Goal: Task Accomplishment & Management: Use online tool/utility

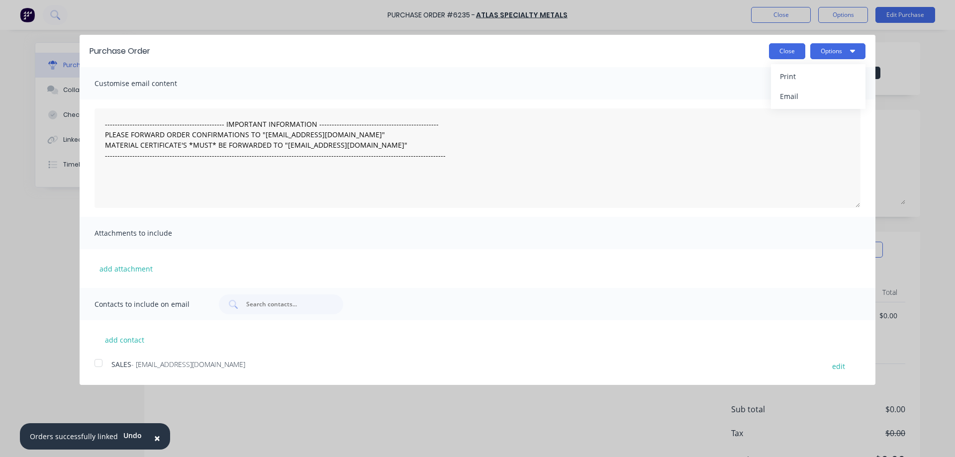
click at [784, 50] on button "Close" at bounding box center [787, 51] width 36 height 16
type textarea "x"
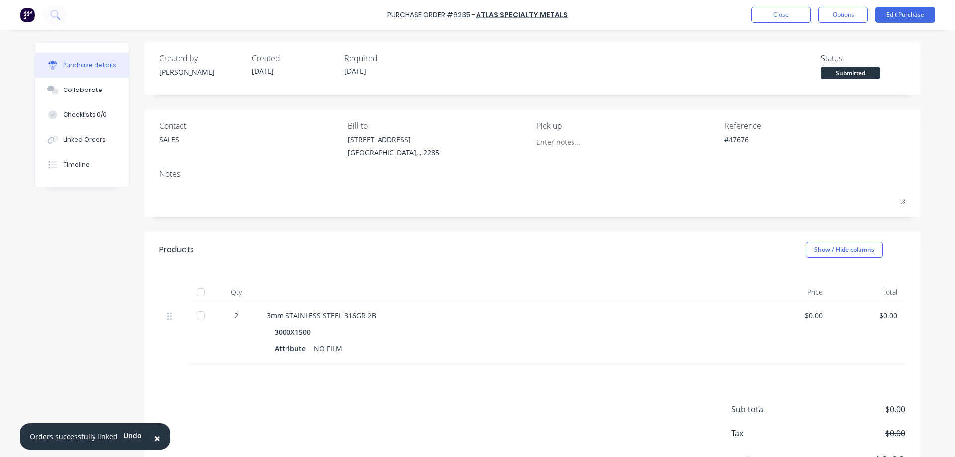
click at [89, 245] on div "Created by [PERSON_NAME] Created [DATE] Required [DATE] Status Submitted Contac…" at bounding box center [478, 269] width 886 height 454
click at [132, 171] on div "Purchase details Collaborate Checklists 0/0 Linked Orders Timeline" at bounding box center [89, 114] width 109 height 145
click at [789, 13] on button "Close" at bounding box center [781, 15] width 60 height 16
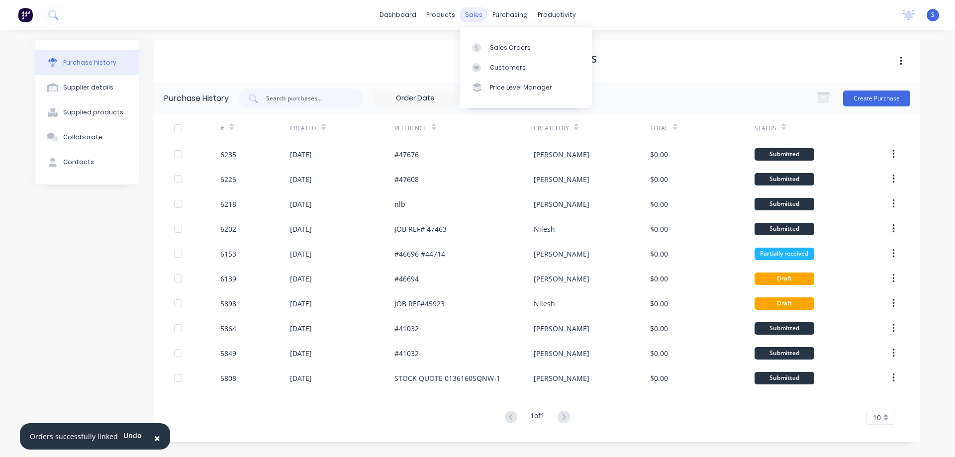
click at [473, 12] on div "sales" at bounding box center [473, 14] width 27 height 15
click at [512, 47] on div "Sales Orders" at bounding box center [510, 47] width 41 height 9
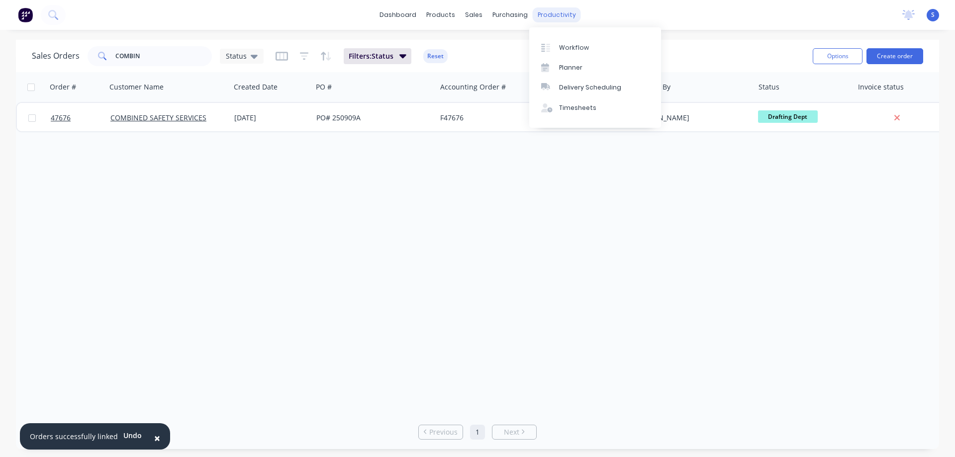
click at [546, 14] on div "productivity" at bounding box center [557, 14] width 48 height 15
click at [591, 48] on link "Workflow" at bounding box center [595, 47] width 132 height 20
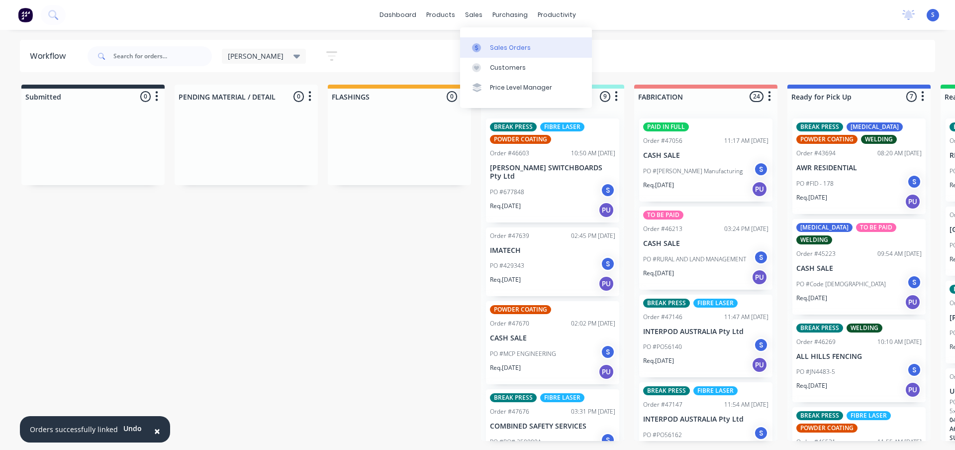
click at [506, 44] on div "Sales Orders" at bounding box center [510, 47] width 41 height 9
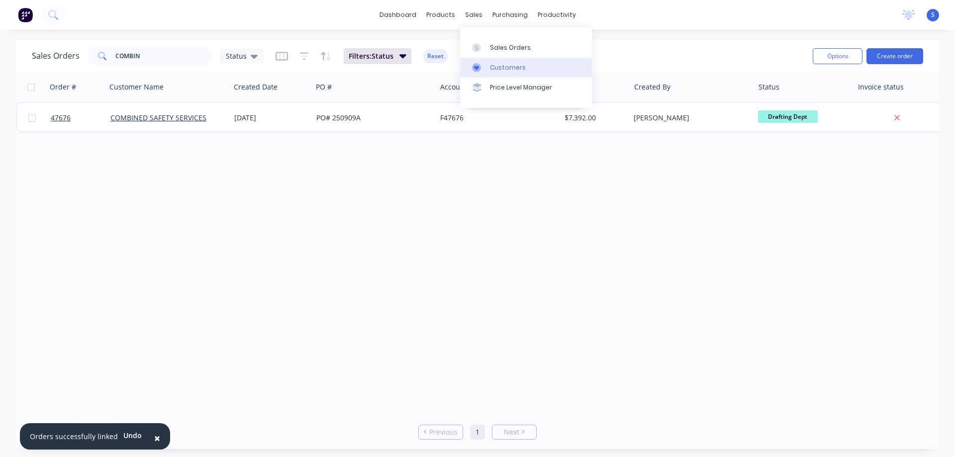
click at [505, 72] on link "Customers" at bounding box center [526, 68] width 132 height 20
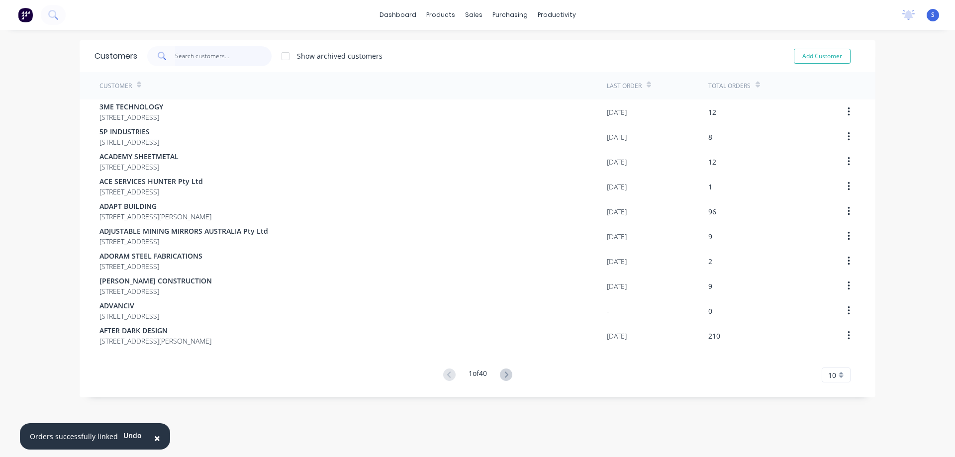
click at [195, 57] on input "text" at bounding box center [223, 56] width 97 height 20
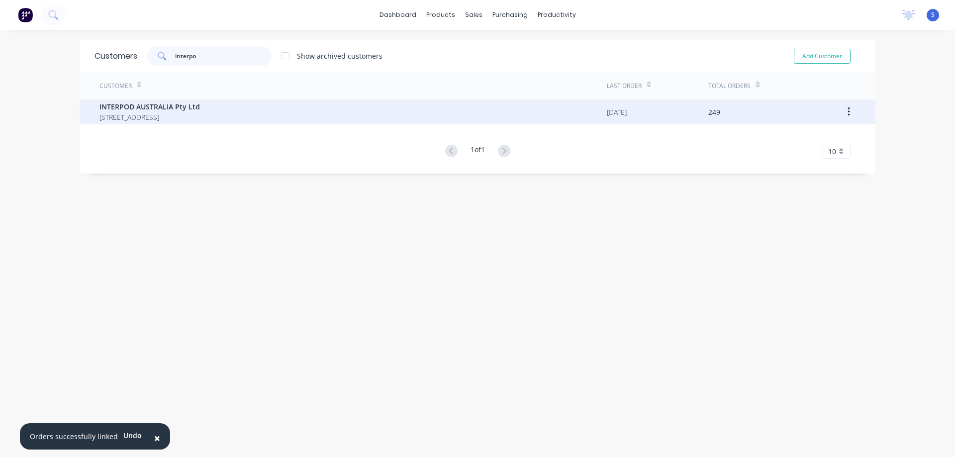
type input "interpo"
click at [200, 102] on span "INTERPOD AUSTRALIA Pty Ltd" at bounding box center [150, 107] width 101 height 10
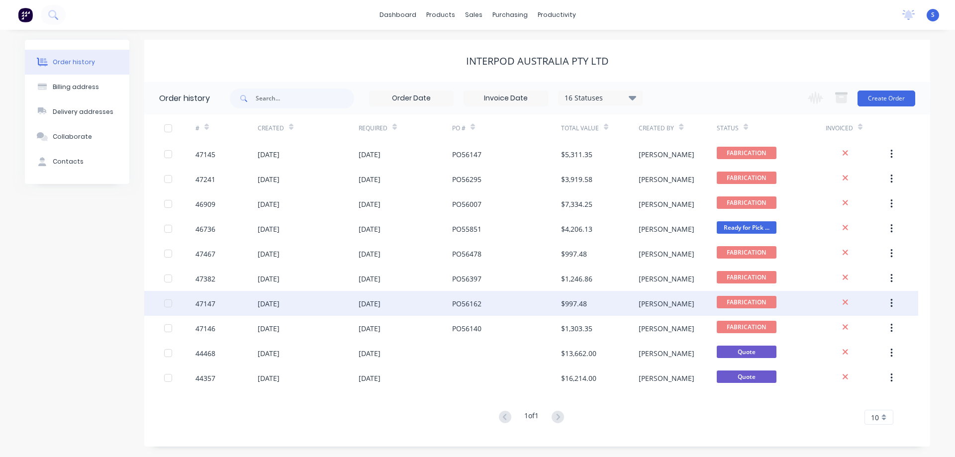
click at [321, 300] on div "[DATE]" at bounding box center [308, 303] width 101 height 25
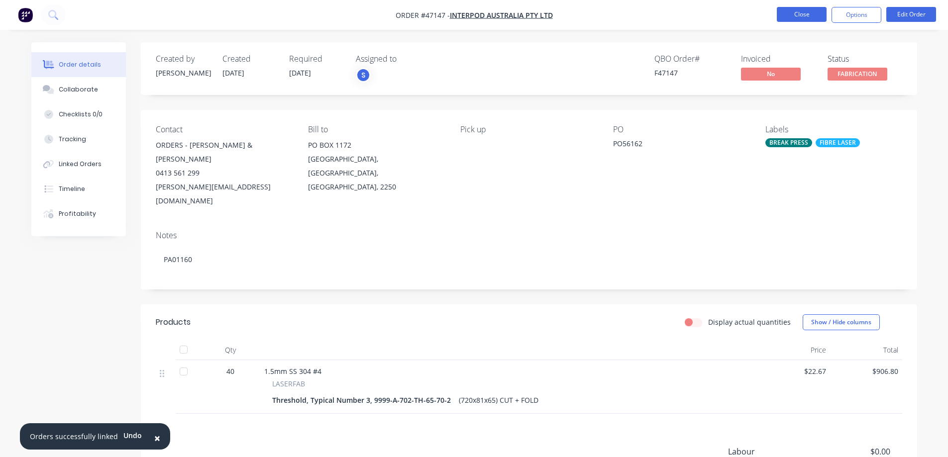
click at [814, 14] on button "Close" at bounding box center [802, 14] width 50 height 15
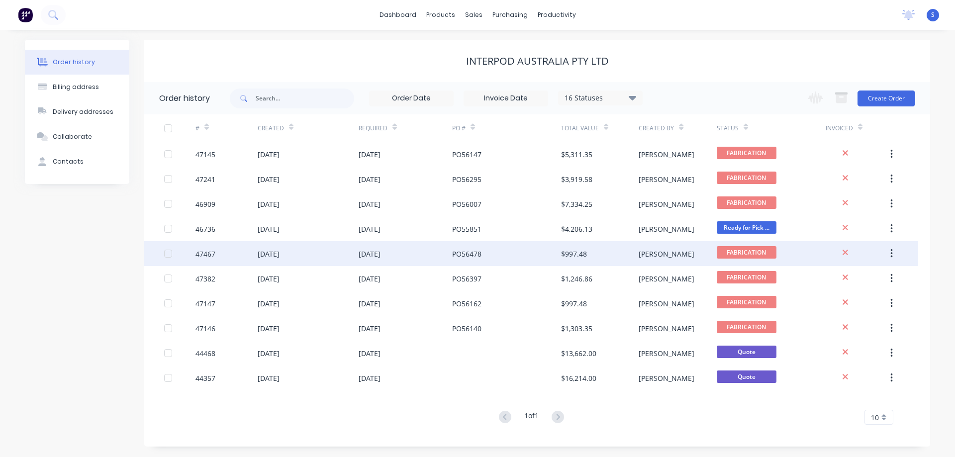
click at [417, 251] on div "[DATE]" at bounding box center [406, 253] width 94 height 25
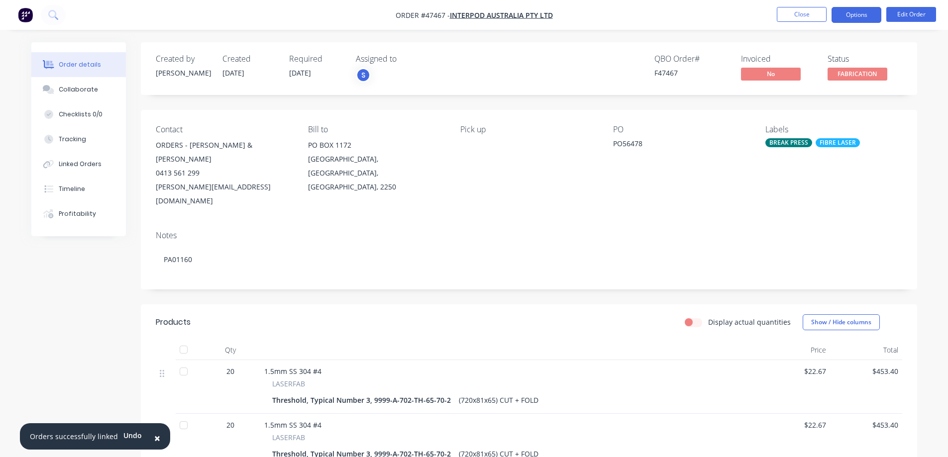
click at [871, 17] on button "Options" at bounding box center [857, 15] width 50 height 16
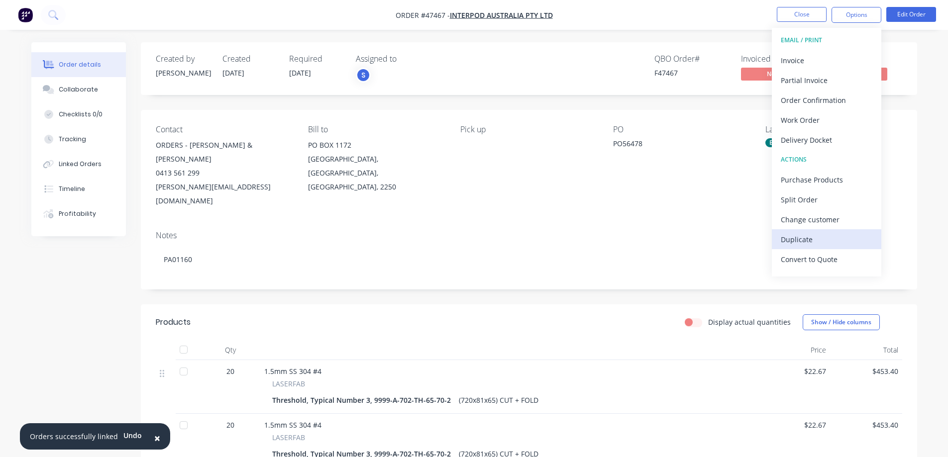
click at [795, 235] on div "Duplicate" at bounding box center [827, 239] width 92 height 14
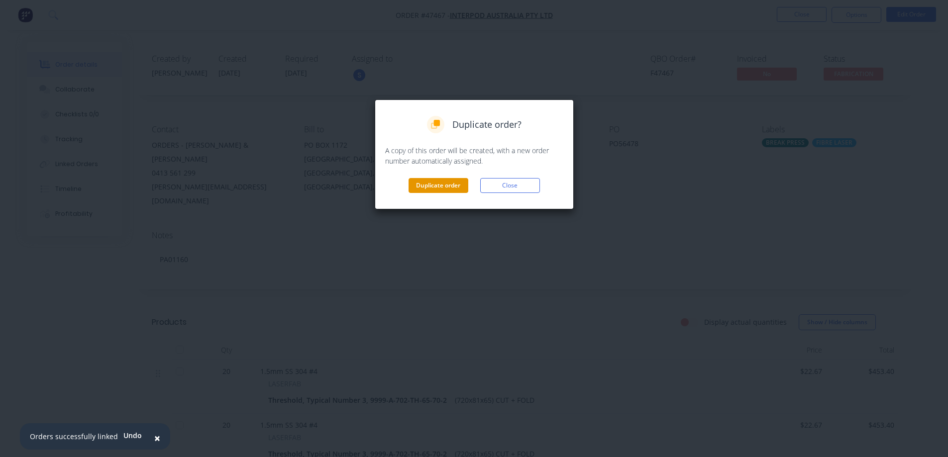
click at [434, 190] on button "Duplicate order" at bounding box center [439, 185] width 60 height 15
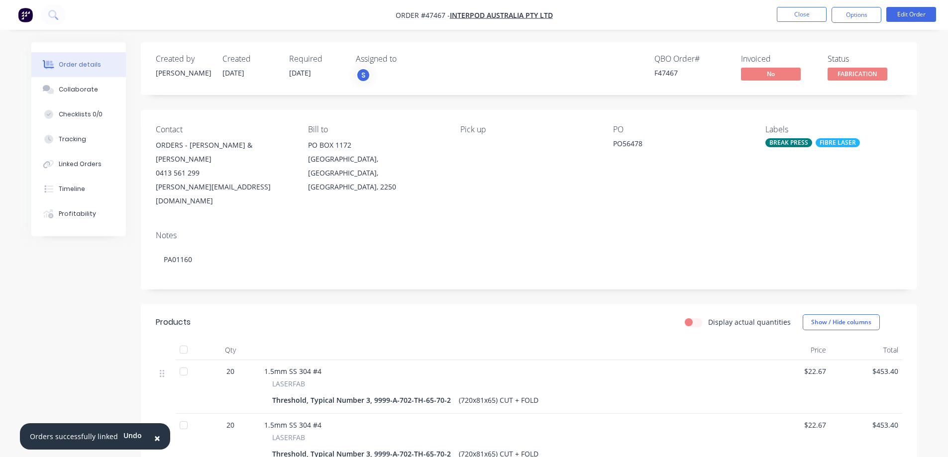
click at [154, 438] on span "×" at bounding box center [157, 438] width 6 height 14
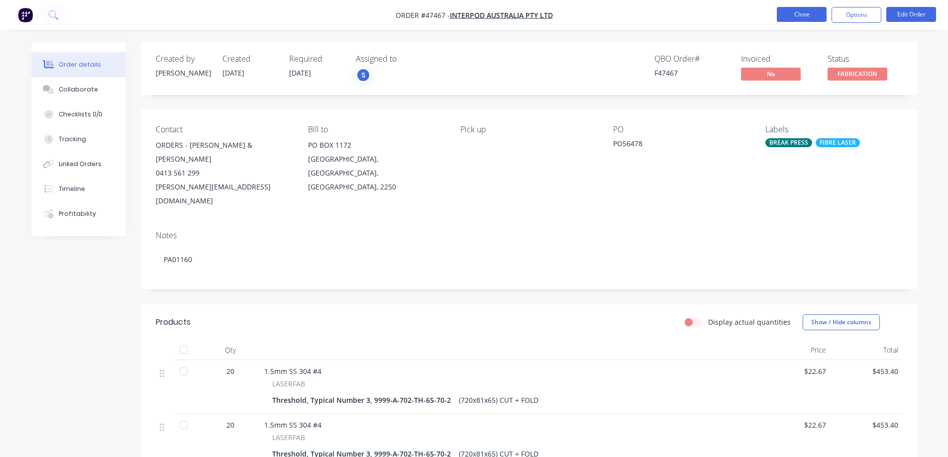
click at [819, 18] on button "Close" at bounding box center [802, 14] width 50 height 15
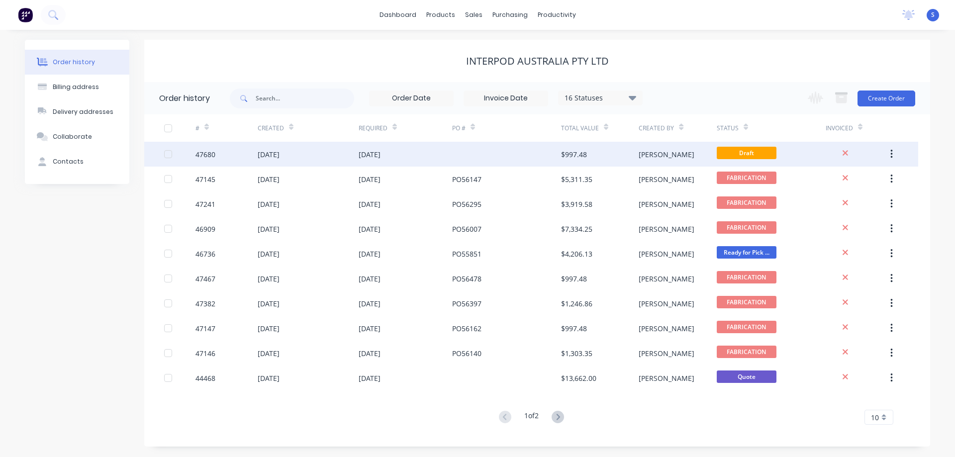
click at [413, 162] on div "[DATE]" at bounding box center [406, 154] width 94 height 25
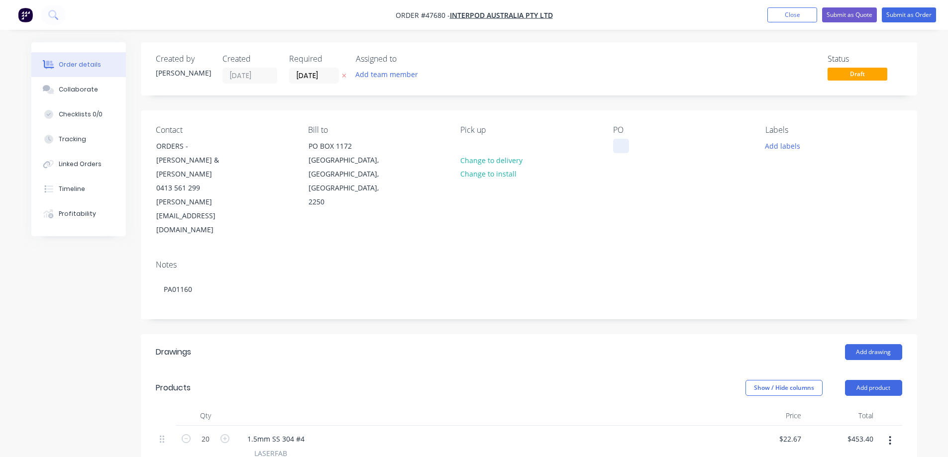
click at [622, 150] on div at bounding box center [621, 146] width 16 height 14
click at [617, 153] on div at bounding box center [621, 146] width 16 height 14
paste div
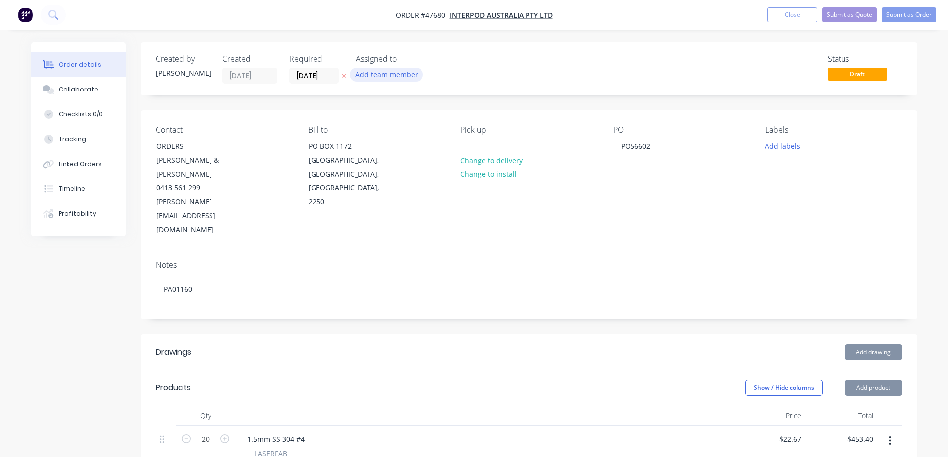
click at [402, 77] on button "Add team member" at bounding box center [386, 74] width 73 height 13
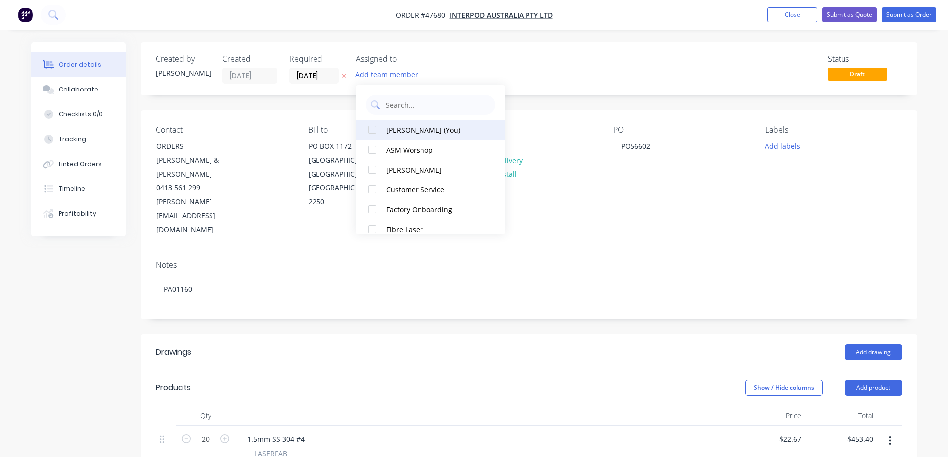
click at [370, 130] on div at bounding box center [372, 130] width 20 height 20
click at [324, 78] on input "[DATE]" at bounding box center [314, 75] width 49 height 15
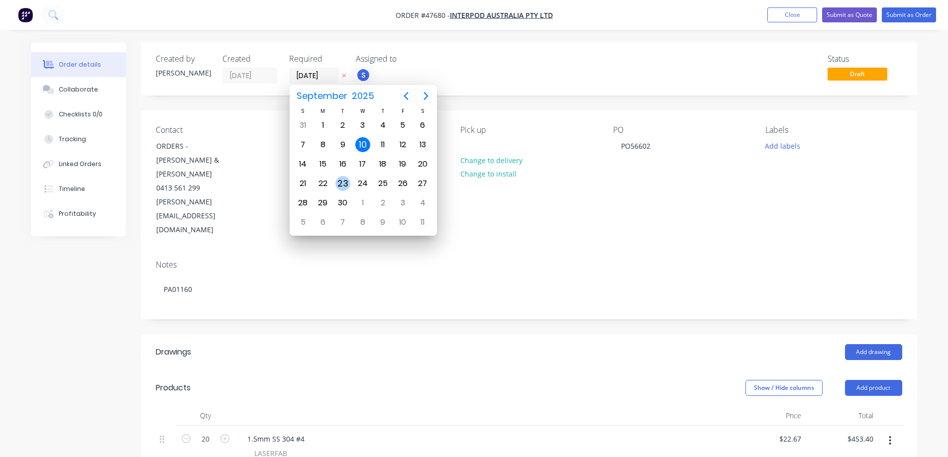
click at [341, 187] on div "23" at bounding box center [342, 183] width 15 height 15
type input "[DATE]"
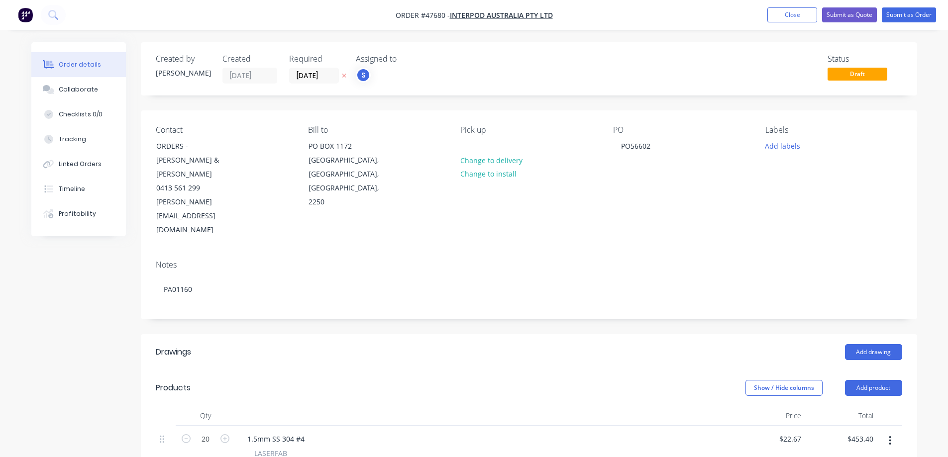
click at [597, 100] on div "Created by [PERSON_NAME] Created [DATE] Required [DATE] Assigned to S Status Dr…" at bounding box center [529, 426] width 776 height 769
click at [772, 144] on button "Add labels" at bounding box center [783, 145] width 46 height 13
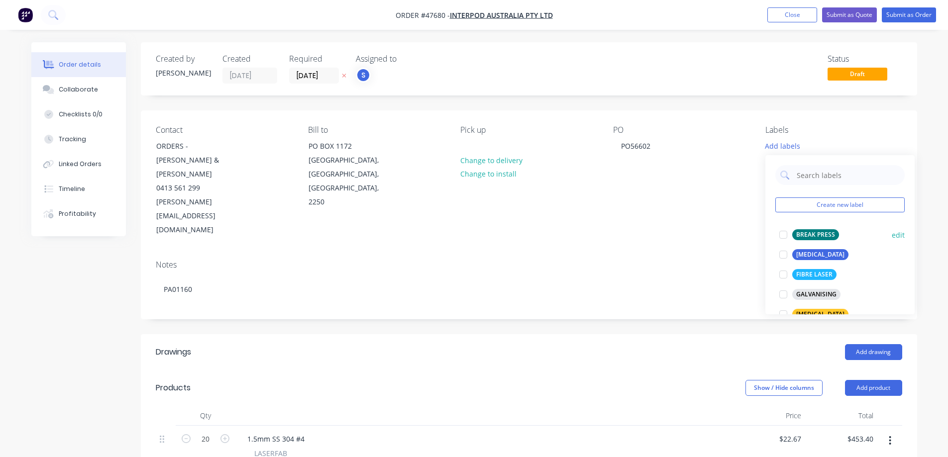
click at [782, 234] on div at bounding box center [783, 235] width 20 height 20
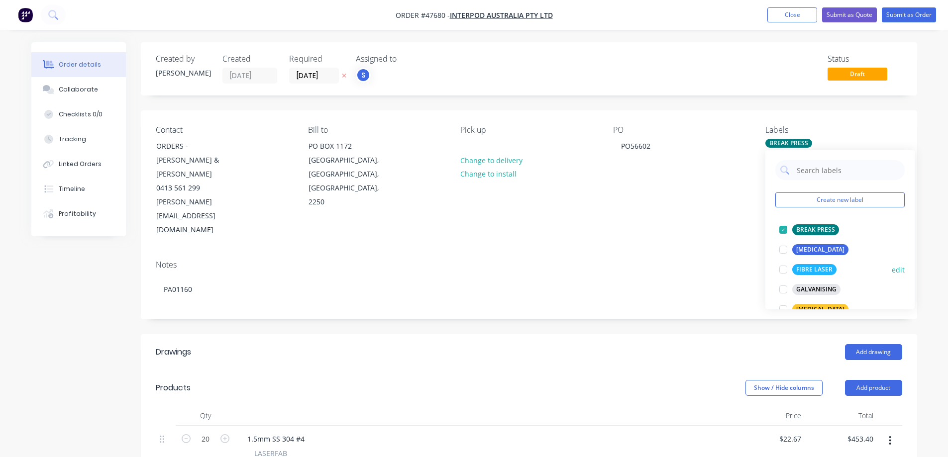
click at [786, 272] on div at bounding box center [783, 270] width 20 height 20
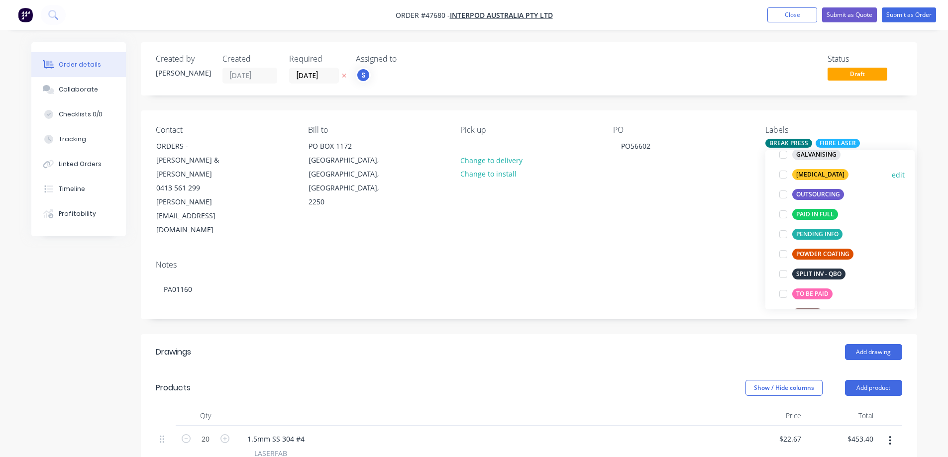
scroll to position [199, 0]
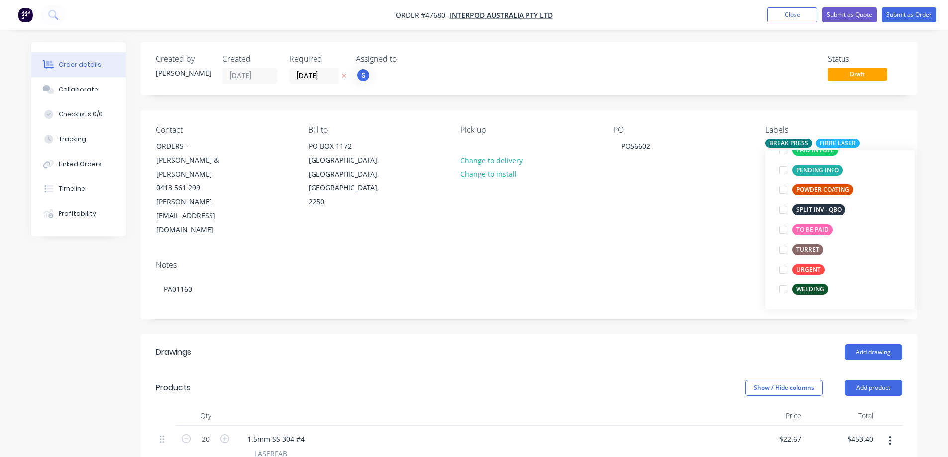
click at [696, 334] on header "Drawings Add drawing" at bounding box center [529, 352] width 776 height 36
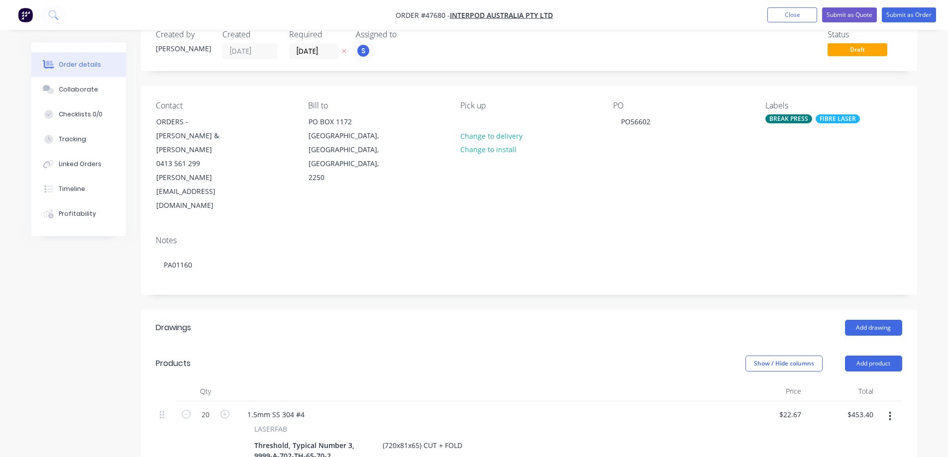
scroll to position [0, 0]
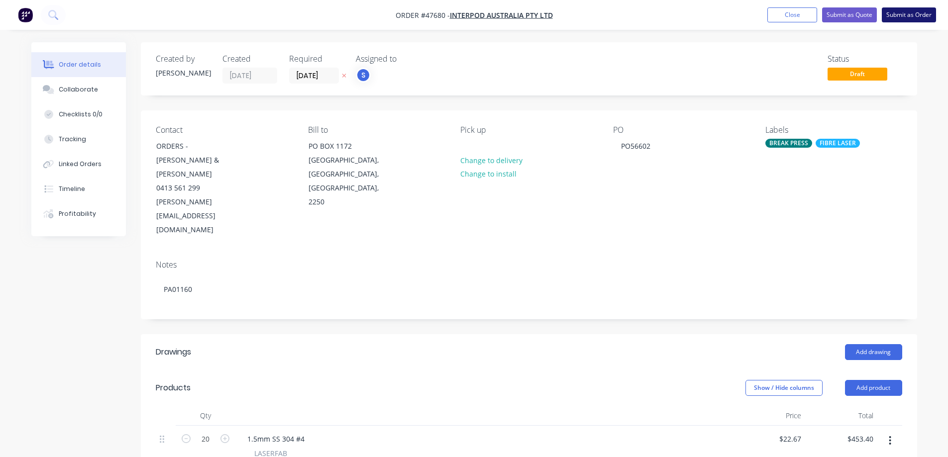
click at [896, 16] on button "Submit as Order" at bounding box center [909, 14] width 54 height 15
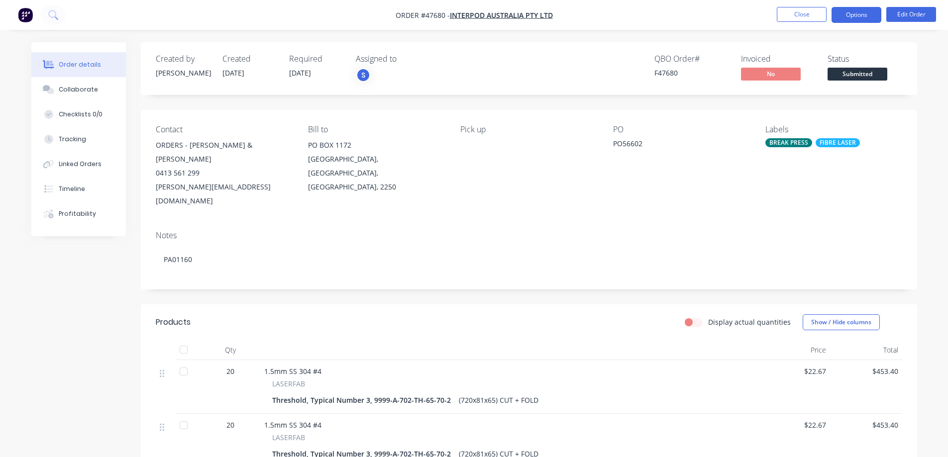
click at [858, 18] on button "Options" at bounding box center [857, 15] width 50 height 16
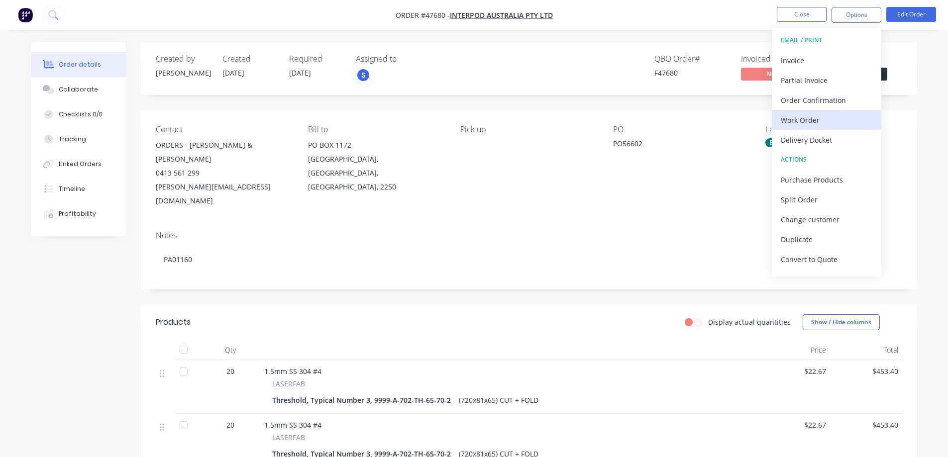
click at [811, 118] on div "Work Order" at bounding box center [827, 120] width 92 height 14
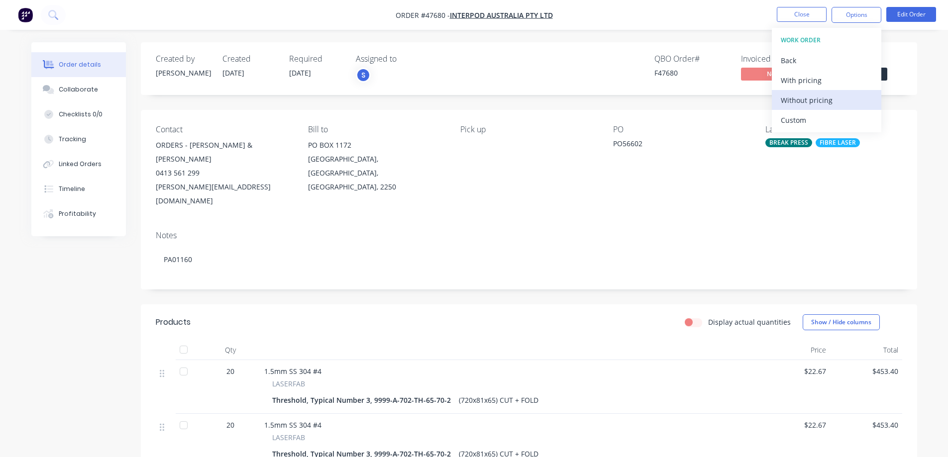
click at [817, 103] on div "Without pricing" at bounding box center [827, 100] width 92 height 14
